Goal: Transaction & Acquisition: Purchase product/service

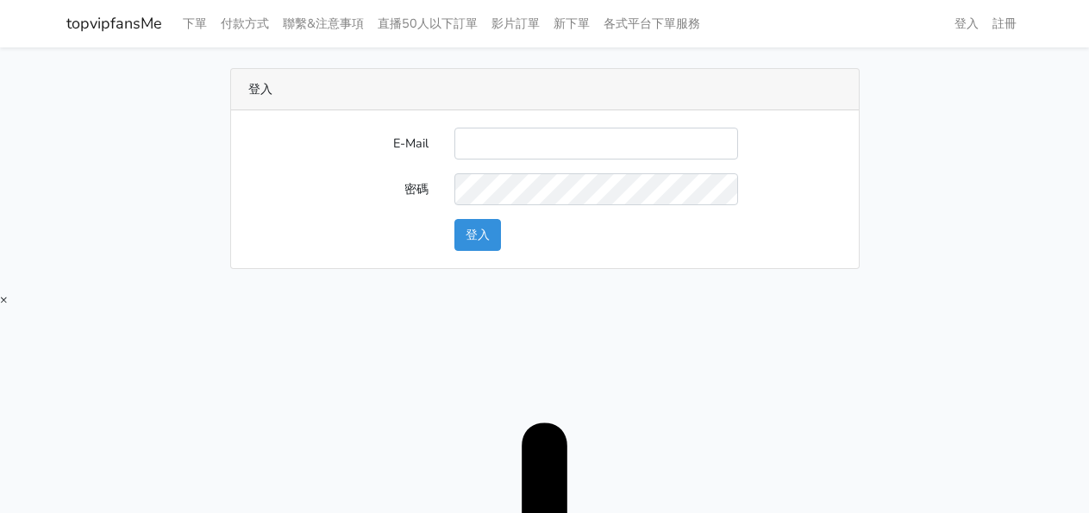
type input "twtop123@uahoo.com.tw"
click at [490, 227] on button "登入" at bounding box center [477, 235] width 47 height 32
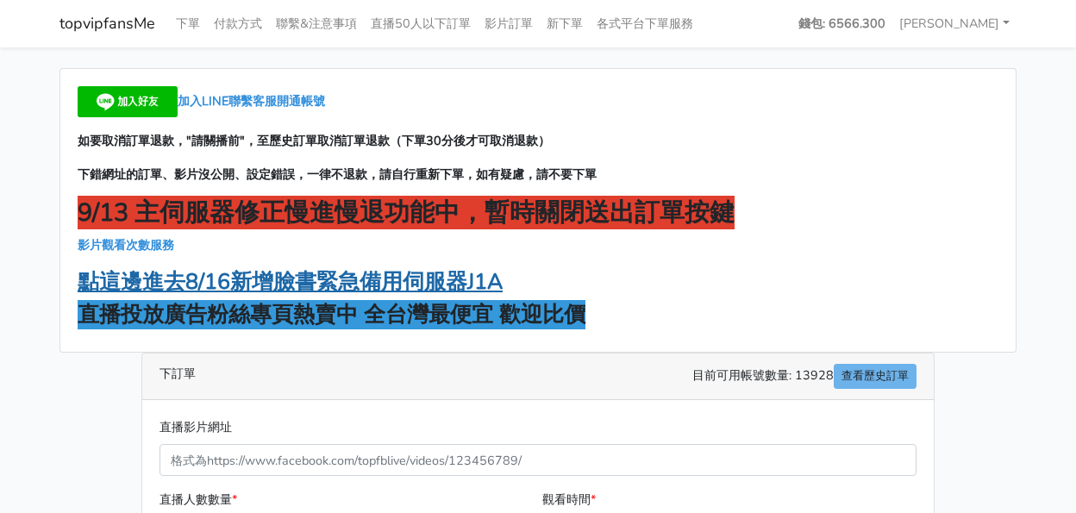
click at [312, 287] on strong "點這邊進去8/16新增臉書緊急備用伺服器J1A" at bounding box center [290, 281] width 425 height 29
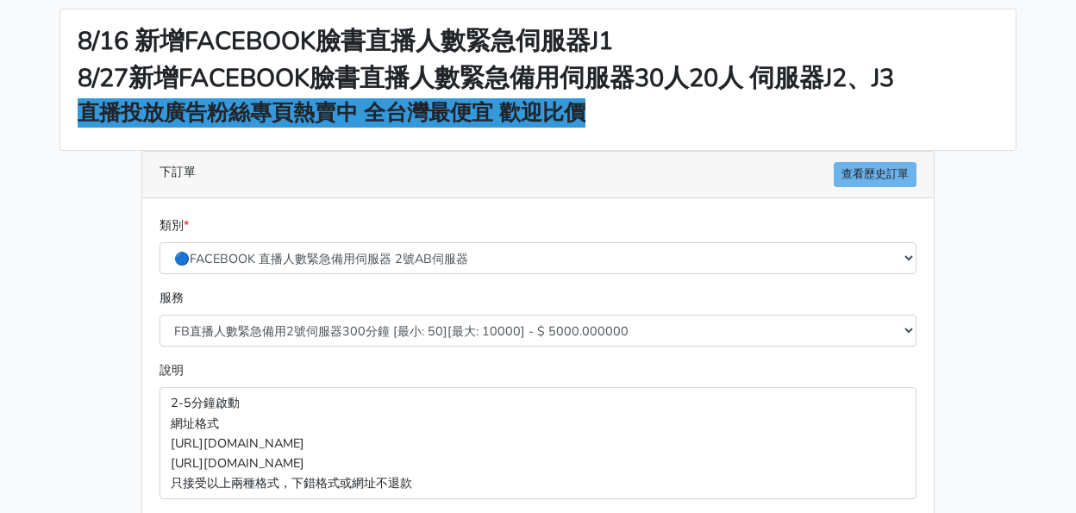
scroll to position [86, 0]
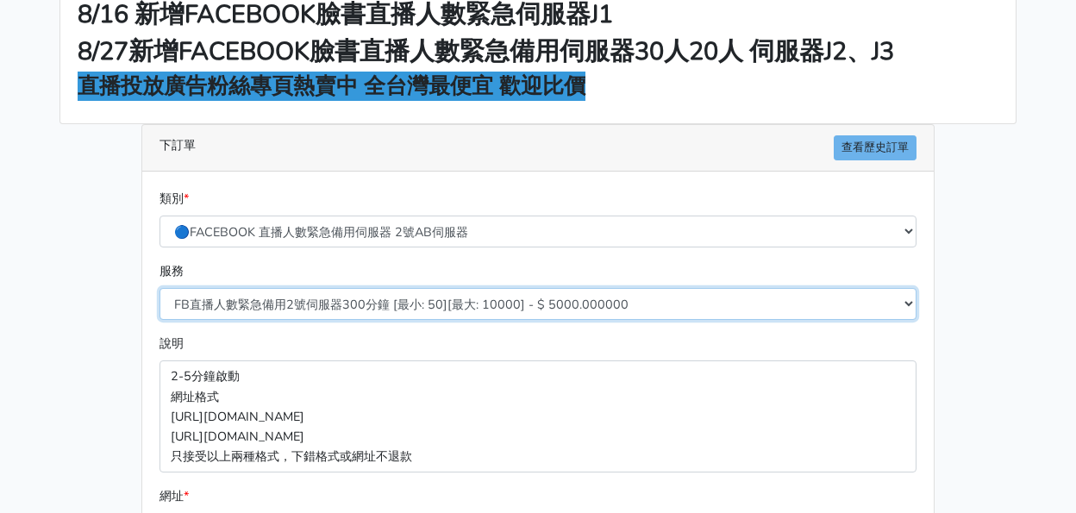
click at [411, 307] on select "FB直播人數緊急備用2號伺服器300分鐘 [最小: 50][最大: 10000] - $ 5000.000000 FB直播人數緊急備用2號伺服器60分鐘 [最…" at bounding box center [537, 304] width 757 height 32
select select "577"
click at [159, 288] on select "FB直播人數緊急備用2號伺服器300分鐘 [最小: 50][最大: 10000] - $ 5000.000000 FB直播人數緊急備用2號伺服器60分鐘 [最…" at bounding box center [537, 304] width 757 height 32
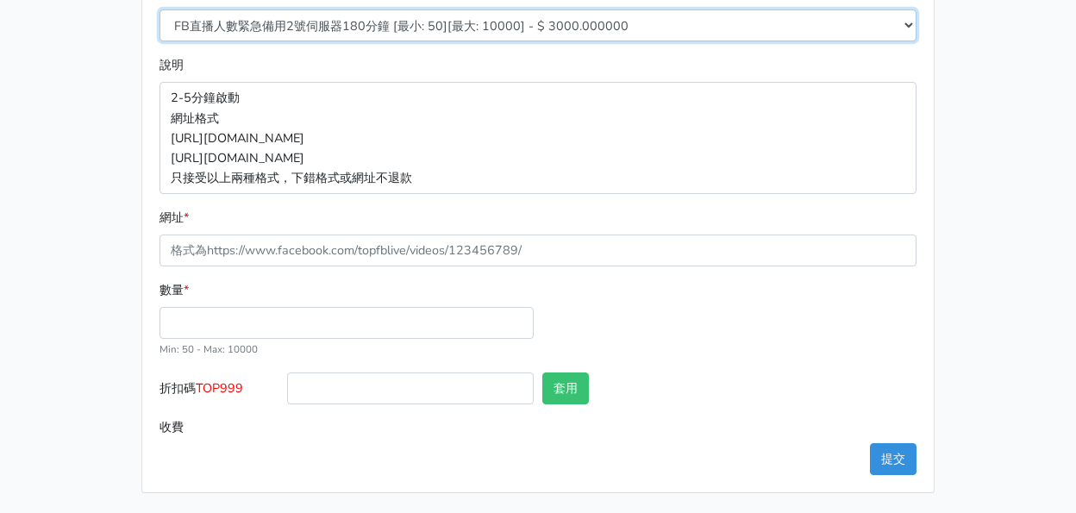
scroll to position [365, 0]
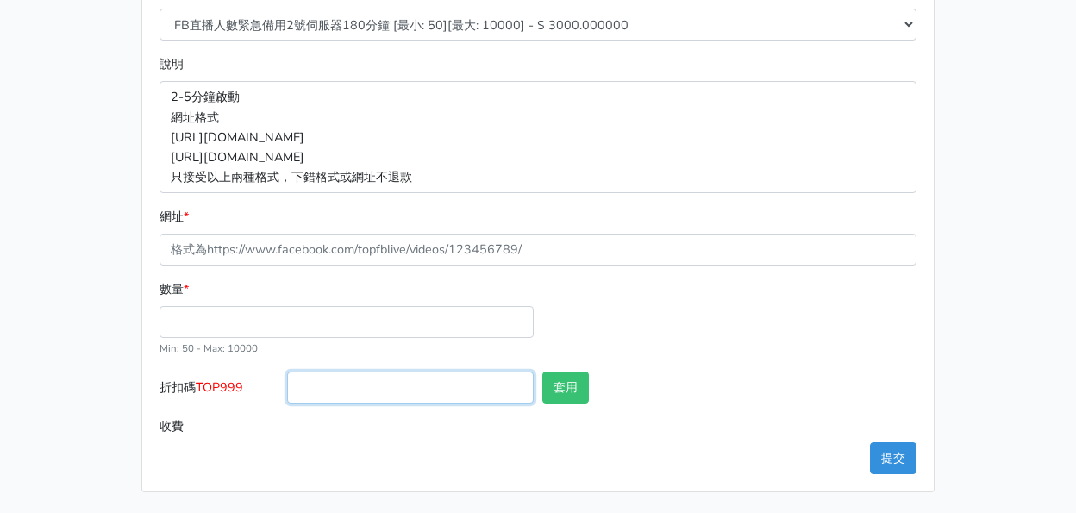
drag, startPoint x: 364, startPoint y: 388, endPoint x: 180, endPoint y: 401, distance: 184.0
click at [364, 390] on input "折扣碼 TOP999" at bounding box center [410, 387] width 246 height 32
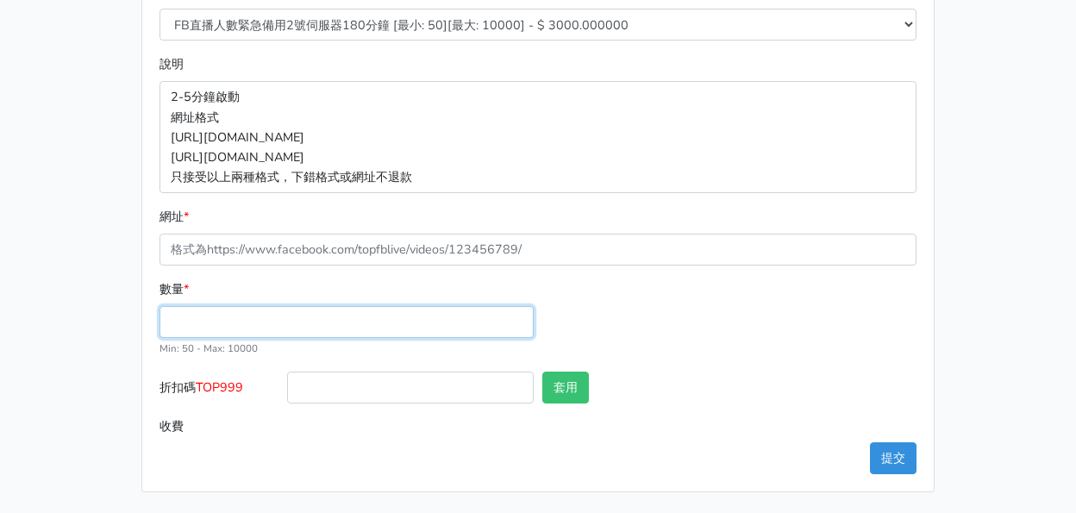
click at [216, 334] on input "數量 *" at bounding box center [346, 322] width 374 height 32
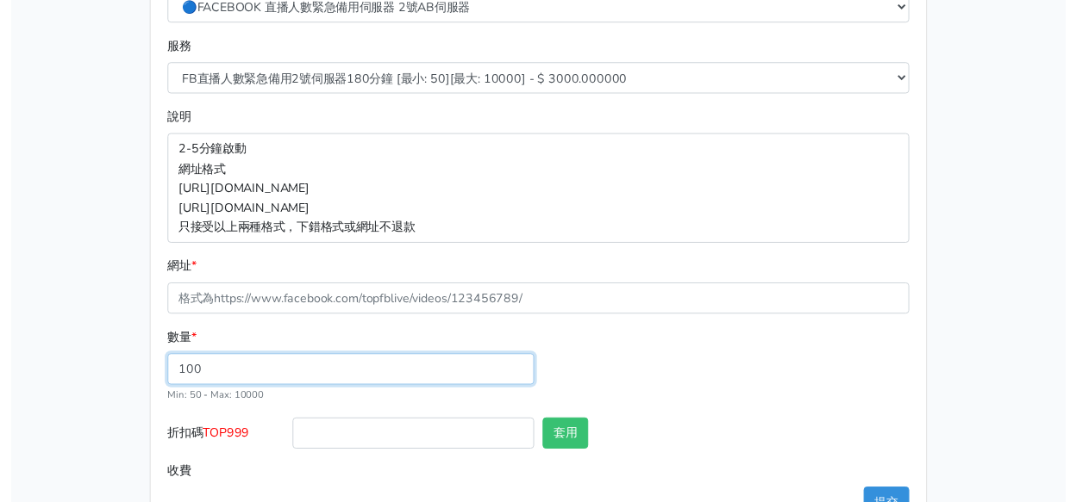
scroll to position [279, 0]
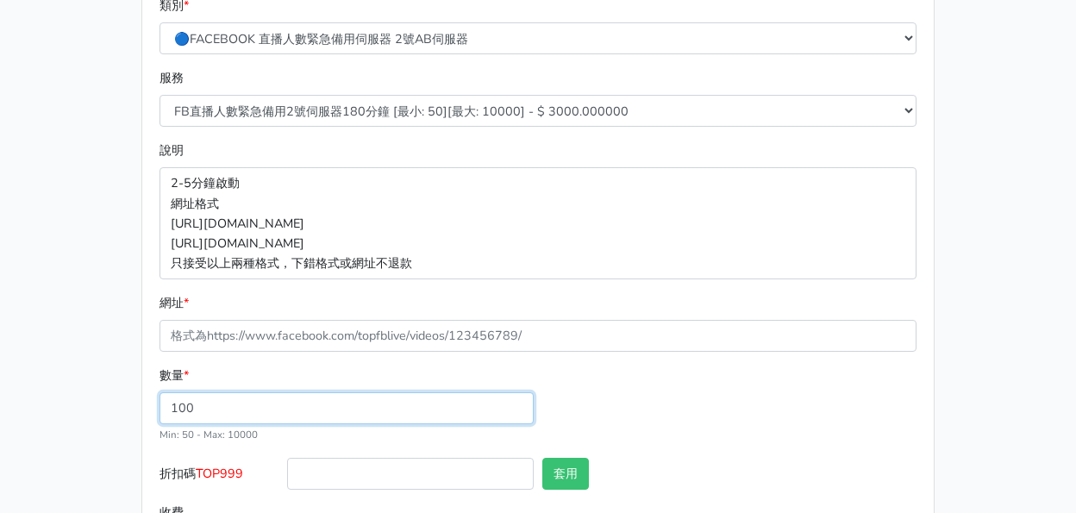
type input "100"
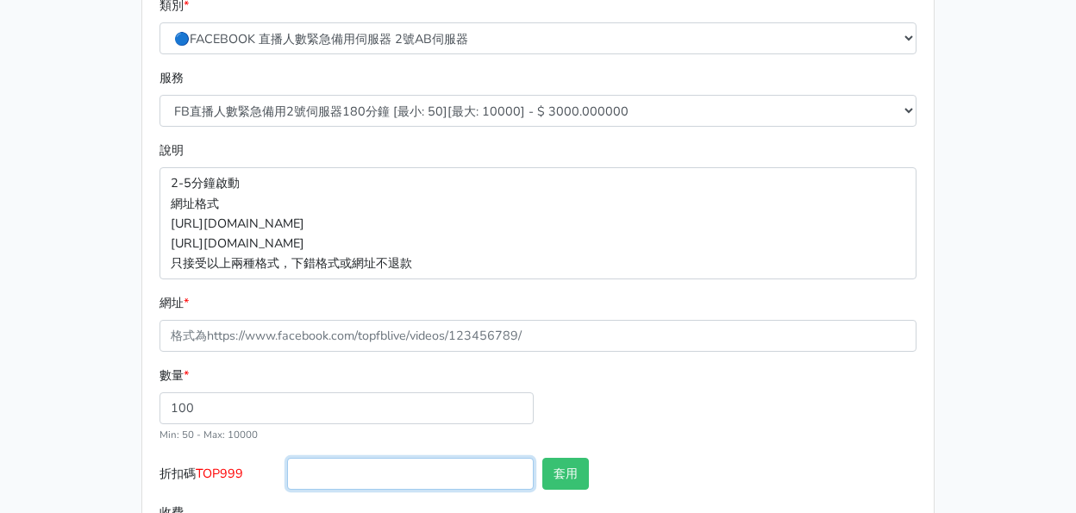
type input "300.000"
click at [366, 470] on input "折扣碼 TOP999" at bounding box center [410, 474] width 246 height 32
click at [200, 468] on label "折扣碼 TOP999" at bounding box center [219, 477] width 128 height 39
click at [216, 471] on span "TOP999" at bounding box center [219, 473] width 47 height 17
click at [205, 473] on span "TOP999" at bounding box center [219, 473] width 47 height 17
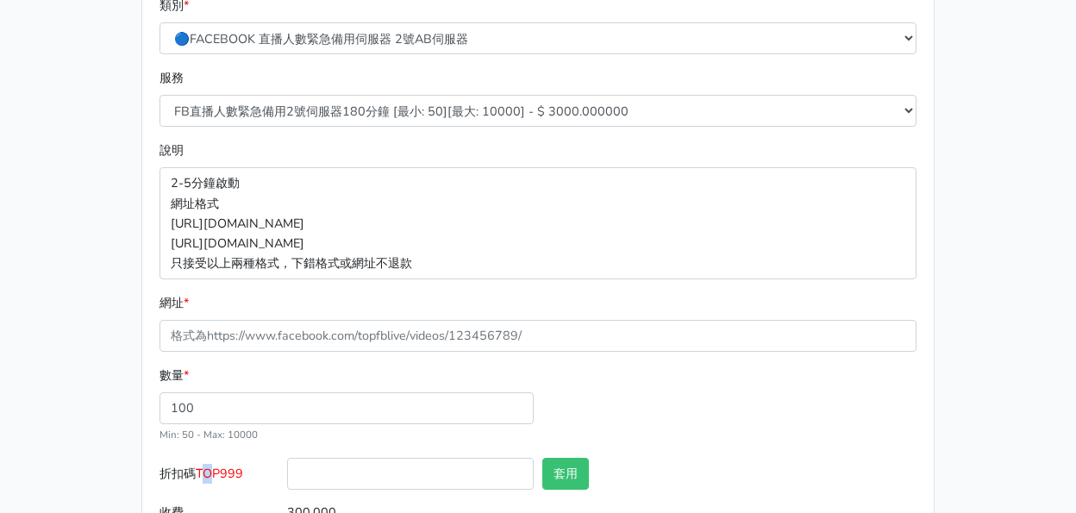
click at [287, 473] on input "折扣碼 TOP999" at bounding box center [410, 474] width 246 height 32
drag, startPoint x: 202, startPoint y: 471, endPoint x: 236, endPoint y: 474, distance: 34.6
click at [237, 475] on span "TOP999" at bounding box center [219, 473] width 47 height 17
click at [197, 471] on label "折扣碼 TOP999" at bounding box center [219, 477] width 128 height 39
click at [287, 471] on input "折扣碼 TOP999" at bounding box center [410, 474] width 246 height 32
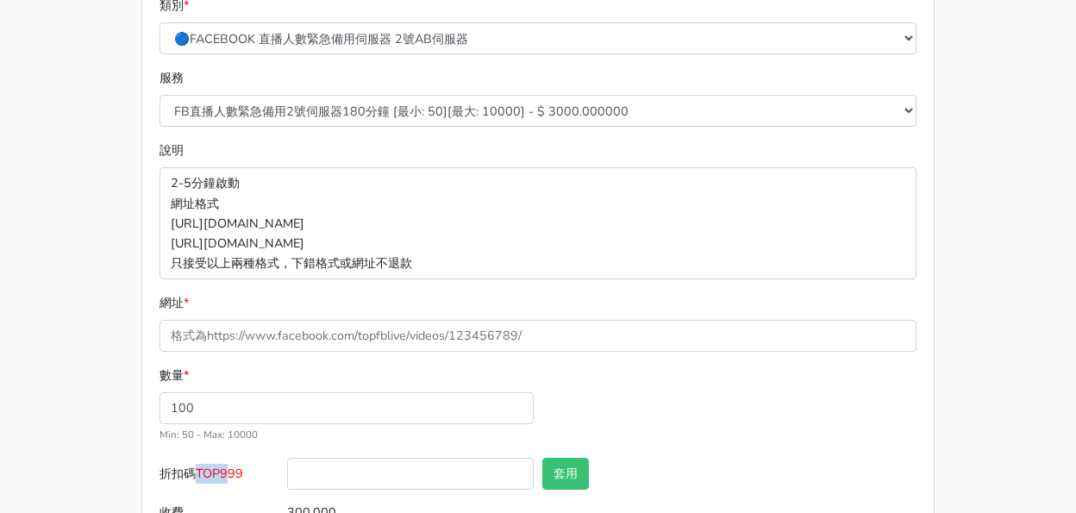
drag, startPoint x: 200, startPoint y: 471, endPoint x: 233, endPoint y: 465, distance: 33.2
click at [233, 465] on span "TOP999" at bounding box center [219, 473] width 47 height 17
drag, startPoint x: 303, startPoint y: 458, endPoint x: 245, endPoint y: 471, distance: 59.2
click at [258, 468] on div "折扣碼 TOP999 套用" at bounding box center [537, 477] width 765 height 39
click at [204, 471] on span "TOP999" at bounding box center [219, 473] width 47 height 17
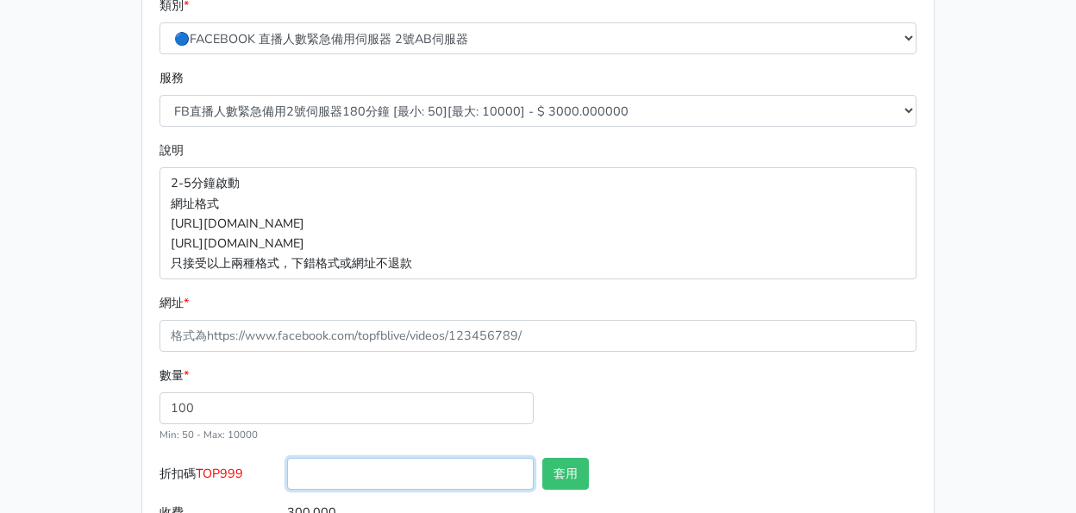
click at [287, 471] on input "折扣碼 TOP999" at bounding box center [410, 474] width 246 height 32
drag, startPoint x: 202, startPoint y: 471, endPoint x: 245, endPoint y: 471, distance: 43.1
click at [243, 471] on span "TOP999" at bounding box center [219, 473] width 47 height 17
type input "TOP999"
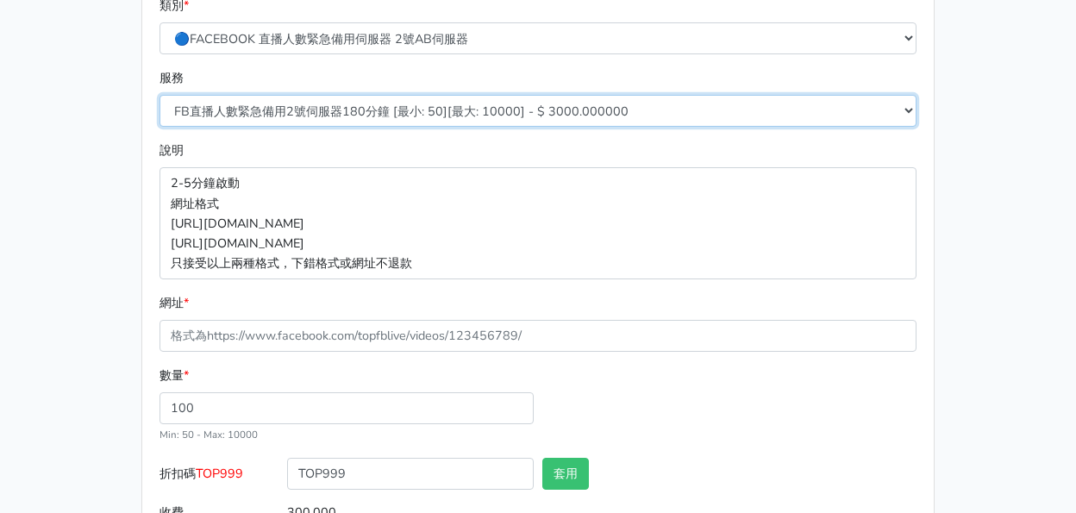
click at [810, 122] on select "FB直播人數緊急備用2號伺服器300分鐘 [最小: 50][最大: 10000] - $ 5000.000000 FB直播人數緊急備用2號伺服器60分鐘 [最…" at bounding box center [537, 111] width 757 height 32
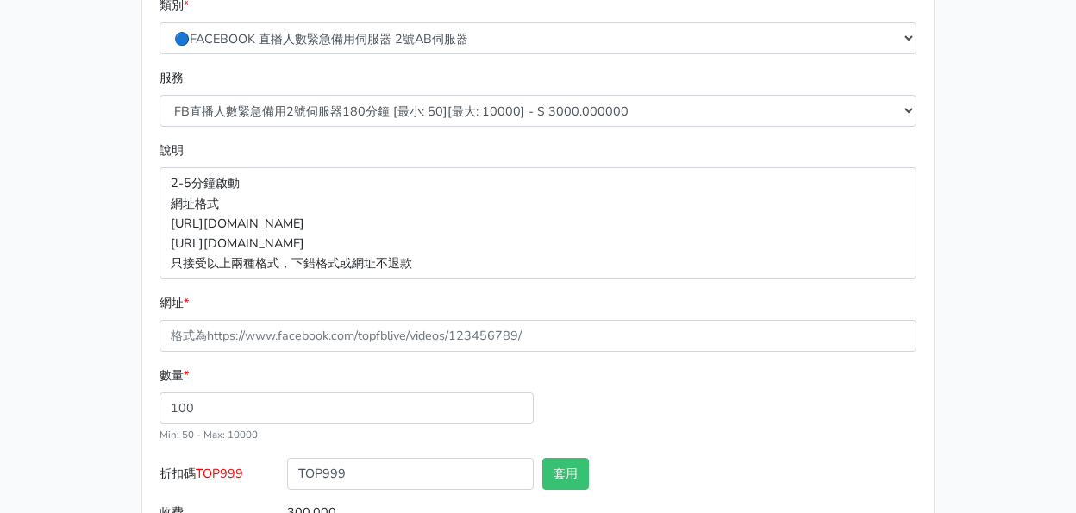
click at [112, 270] on div "8/16 新增FACEBOOK臉書直播人數緊急伺服器J1 8/27新增FACEBOOK臉書直播人數緊急備用伺服器30人20人 伺服器J2、J3 直播投放廣告粉…" at bounding box center [538, 183] width 983 height 789
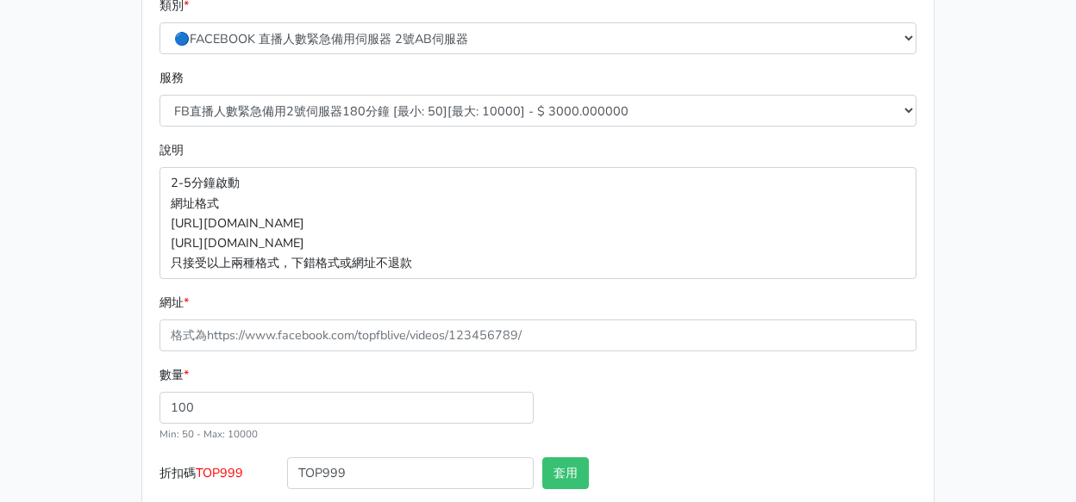
click at [969, 177] on div "8/16 新增FACEBOOK臉書直播人數緊急伺服器J1 8/27新增FACEBOOK臉書直播人數緊急備用伺服器30人20人 伺服器J2、J3 直播投放廣告粉…" at bounding box center [538, 183] width 983 height 789
